Goal: Navigation & Orientation: Find specific page/section

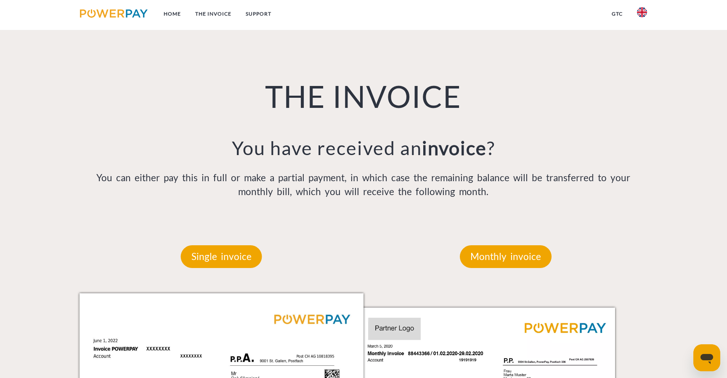
scroll to position [622, 0]
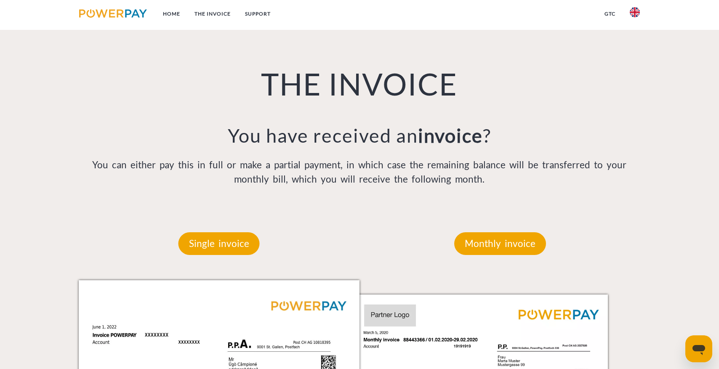
scroll to position [618, 0]
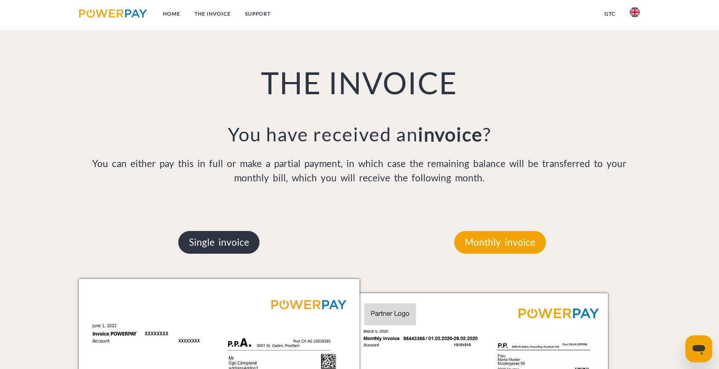
click at [245, 241] on p "Single invoice" at bounding box center [218, 242] width 81 height 23
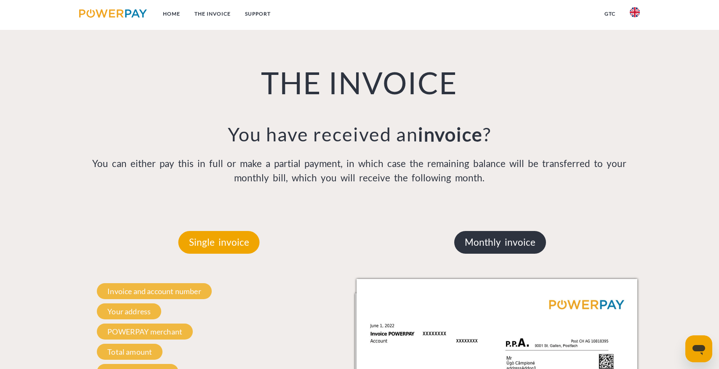
click at [518, 251] on p "Monthly invoice" at bounding box center [500, 242] width 92 height 23
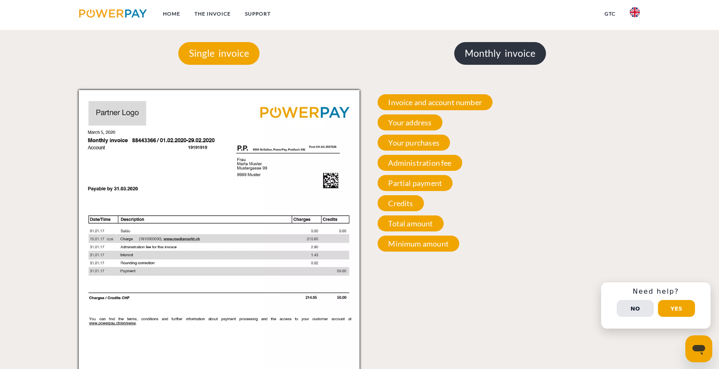
scroll to position [802, 0]
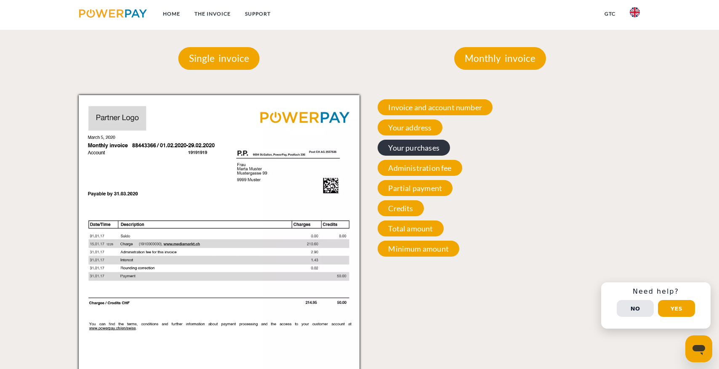
click at [430, 149] on span "Your purchases" at bounding box center [414, 148] width 72 height 16
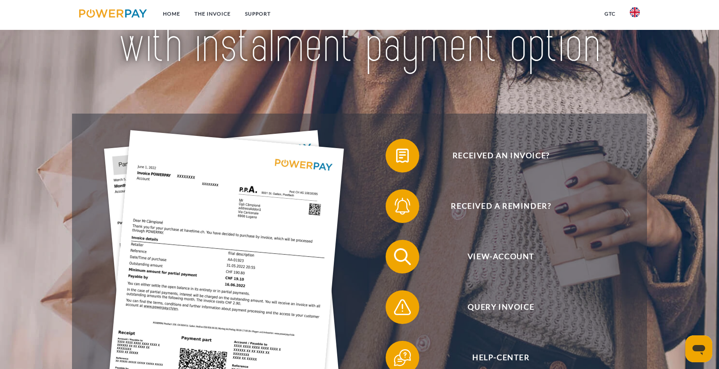
scroll to position [108, 0]
click at [473, 273] on div "View-Account" at bounding box center [494, 256] width 271 height 51
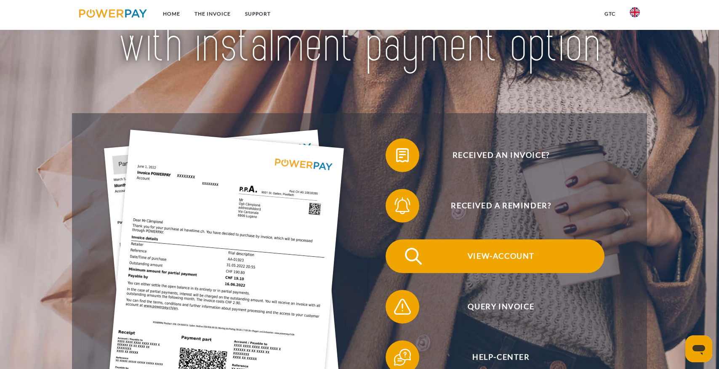
click at [465, 263] on span "View-Account" at bounding box center [501, 256] width 206 height 34
